Goal: Find contact information: Find contact information

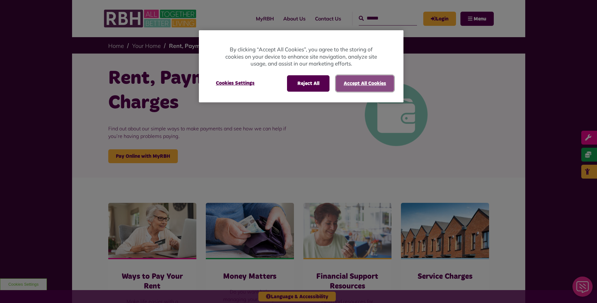
click at [357, 86] on button "Accept All Cookies" at bounding box center [365, 83] width 58 height 16
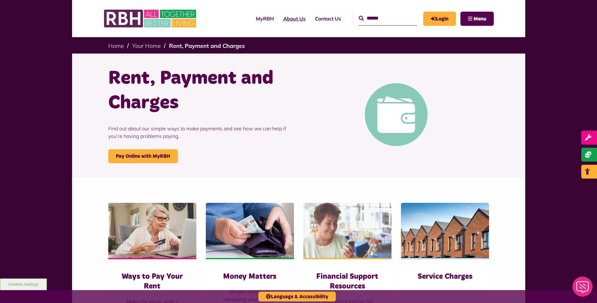
click at [283, 22] on link "About Us" at bounding box center [294, 18] width 32 height 17
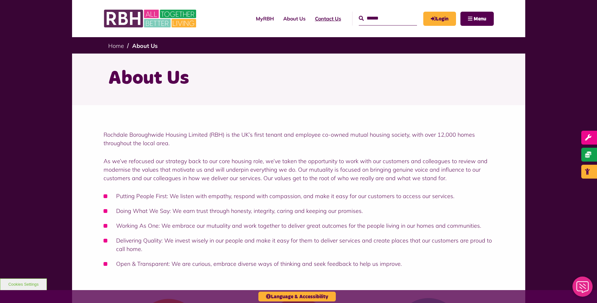
click at [310, 17] on link "Contact Us" at bounding box center [328, 18] width 36 height 17
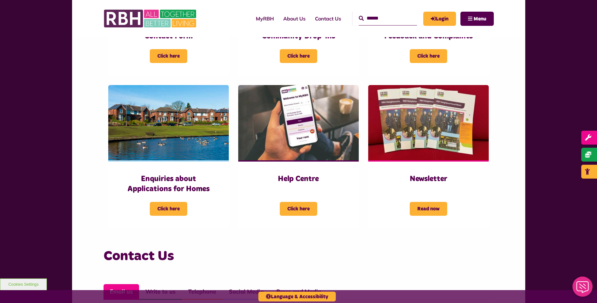
scroll to position [477, 0]
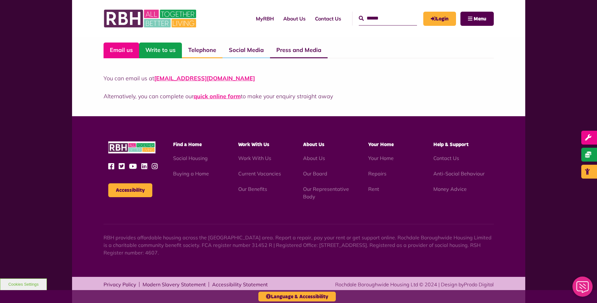
click at [163, 53] on link "Write to us" at bounding box center [160, 50] width 43 height 16
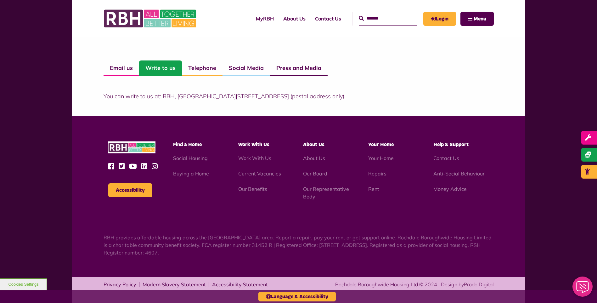
scroll to position [459, 0]
drag, startPoint x: 163, startPoint y: 96, endPoint x: 332, endPoint y: 96, distance: 169.6
click at [332, 96] on p "You can write to us at: RBH, [GEOGRAPHIC_DATA][STREET_ADDRESS] (postal address …" at bounding box center [299, 96] width 390 height 8
copy p "[STREET_ADDRESS]"
